Goal: Communication & Community: Answer question/provide support

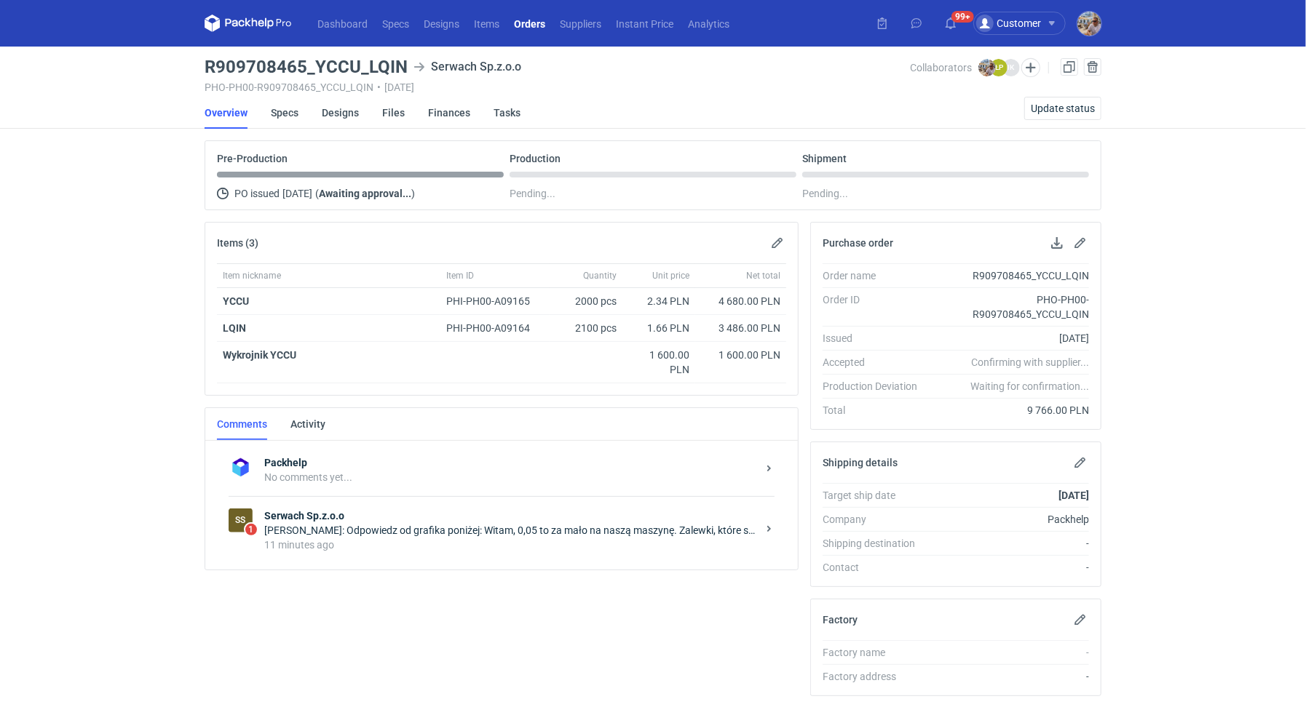
click at [413, 538] on div "11 minutes ago" at bounding box center [510, 545] width 493 height 15
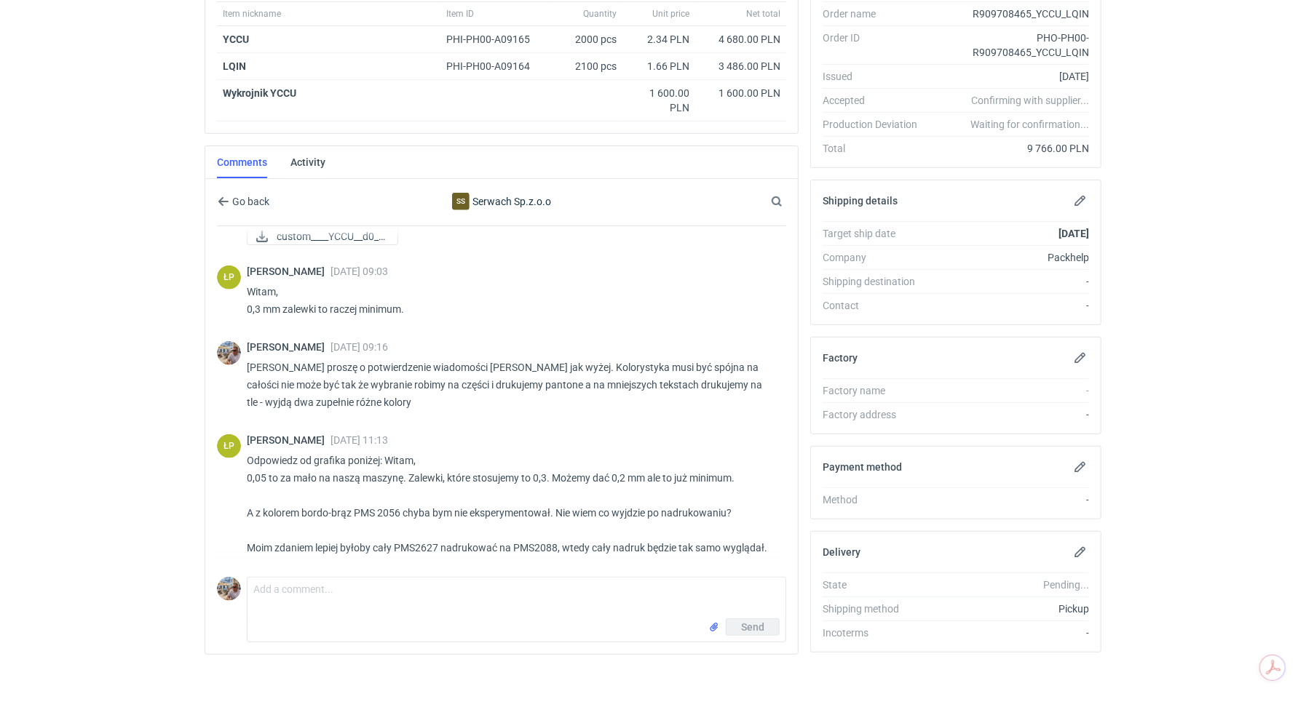
scroll to position [886, 0]
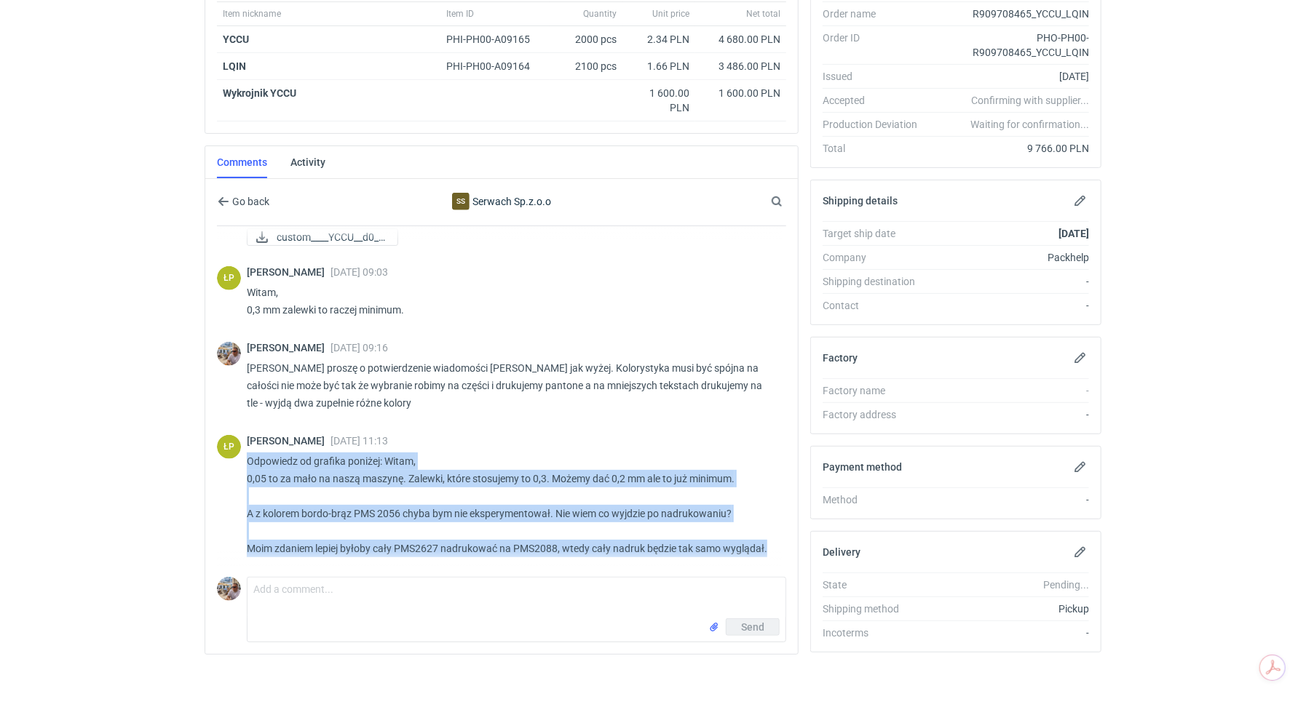
drag, startPoint x: 250, startPoint y: 456, endPoint x: 769, endPoint y: 548, distance: 527.0
click at [769, 548] on p "Odpowiedz od grafika poniżej: Witam, 0,05 to za mało na naszą maszynę. Zalewki,…" at bounding box center [511, 505] width 528 height 105
copy p "Odpowiedz od grafika poniżej: Witam, 0,05 to za mało na naszą maszynę. Zalewki,…"
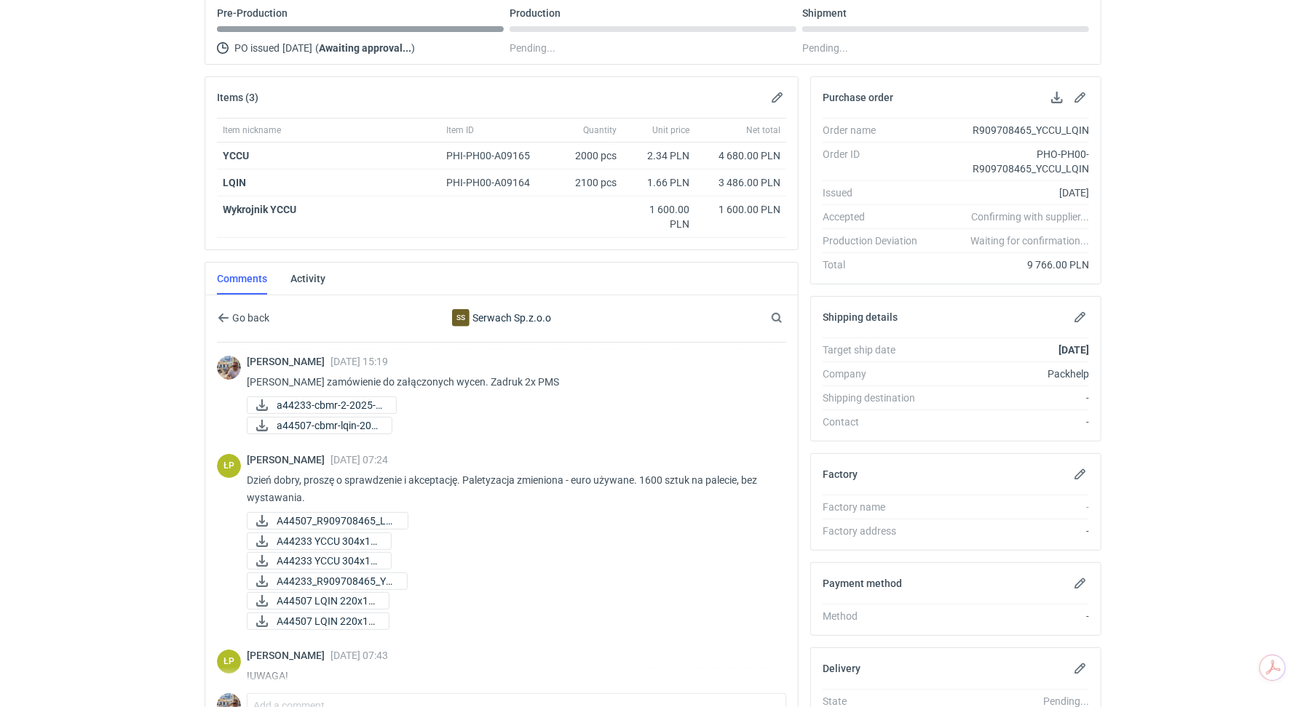
scroll to position [0, 0]
